Goal: Information Seeking & Learning: Find specific fact

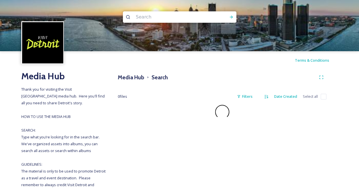
click at [155, 17] on input at bounding box center [172, 17] width 78 height 12
type input "bon"
click at [234, 17] on div "Run Search" at bounding box center [231, 17] width 10 height 10
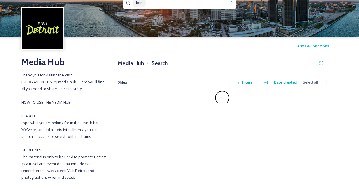
scroll to position [15, 0]
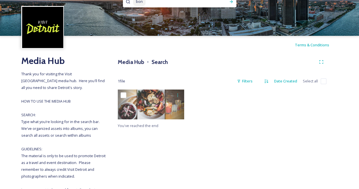
click at [153, 3] on input at bounding box center [181, 1] width 71 height 12
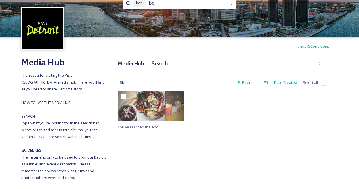
type input "b"
type input "bonbonbon"
click at [231, 3] on icon at bounding box center [230, 3] width 3 height 3
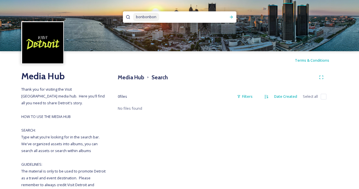
click at [208, 16] on input at bounding box center [192, 17] width 64 height 12
click at [208, 16] on div "bonbonbon bonbonbo" at bounding box center [179, 16] width 113 height 11
type input "b"
type input "eastern market"
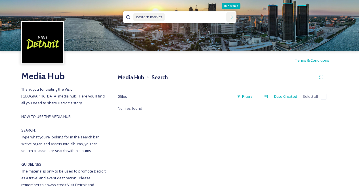
click at [228, 16] on div "Run Search" at bounding box center [231, 17] width 10 height 10
